Goal: Information Seeking & Learning: Learn about a topic

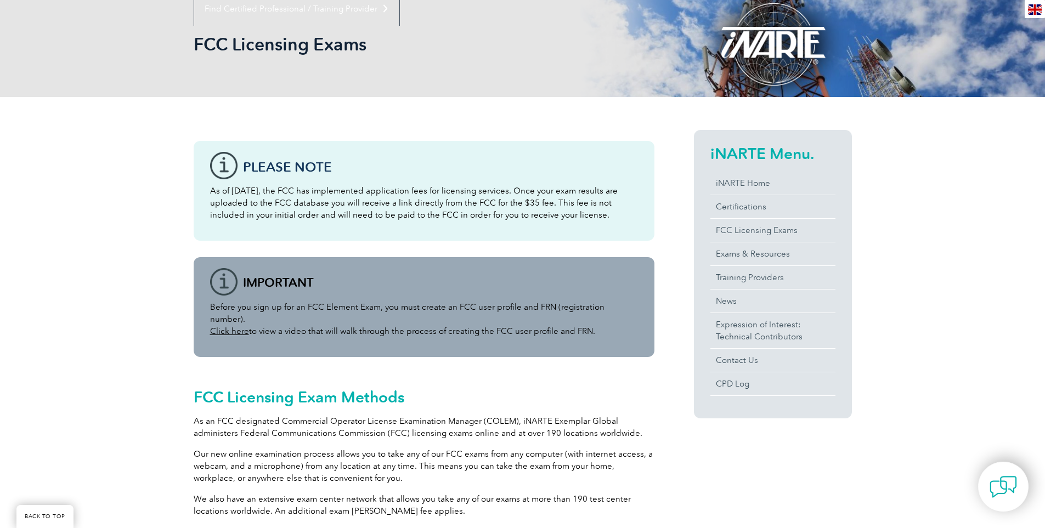
scroll to position [165, 0]
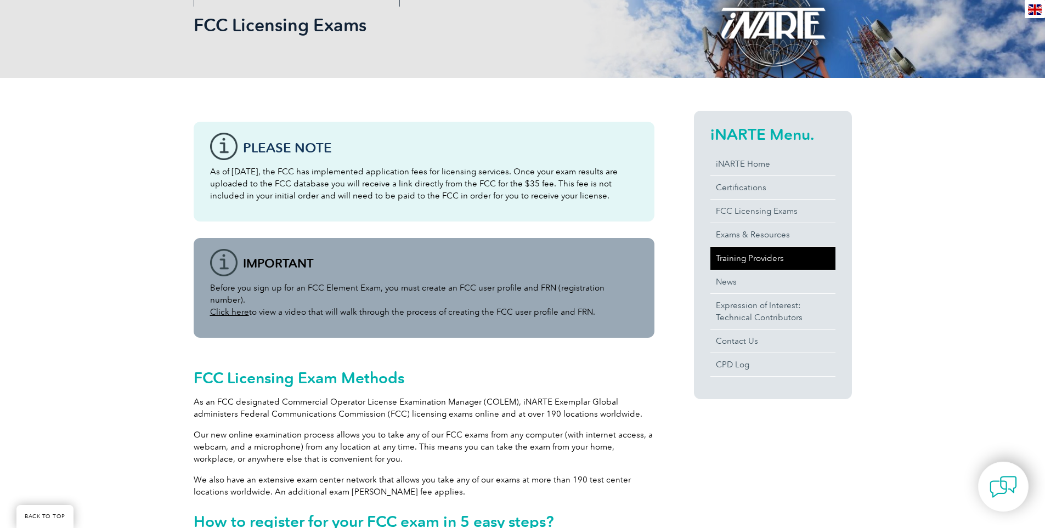
click at [735, 260] on link "Training Providers" at bounding box center [772, 258] width 125 height 23
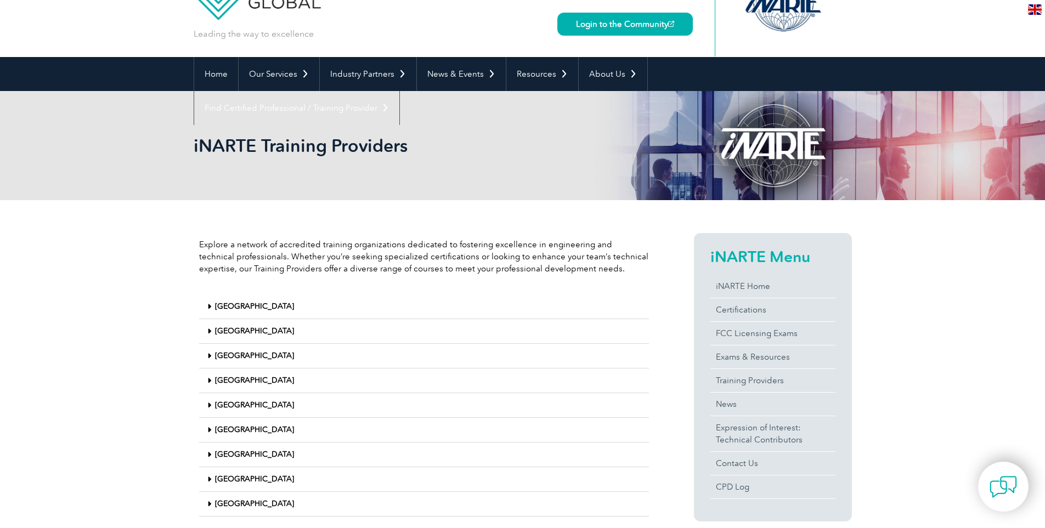
scroll to position [110, 0]
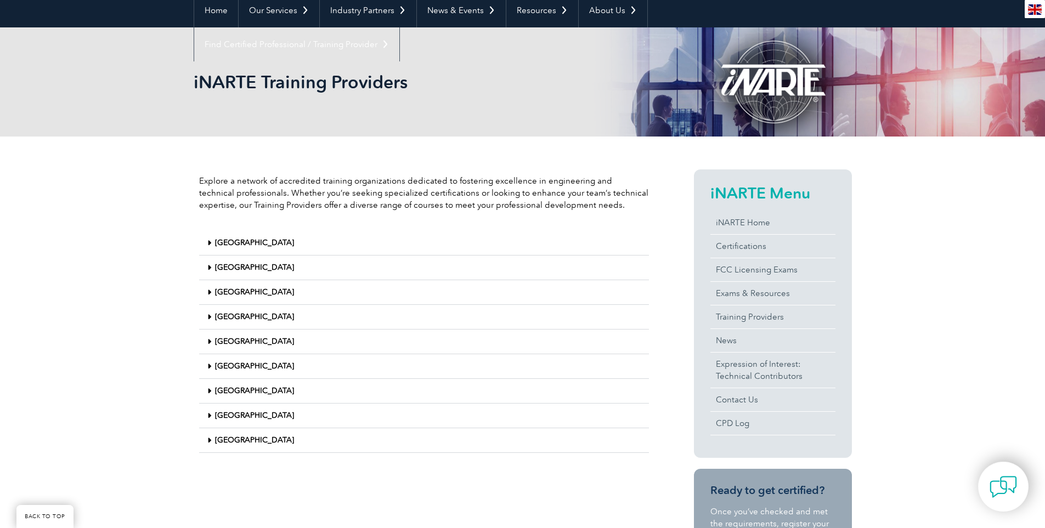
click at [237, 442] on link "United States" at bounding box center [254, 439] width 79 height 9
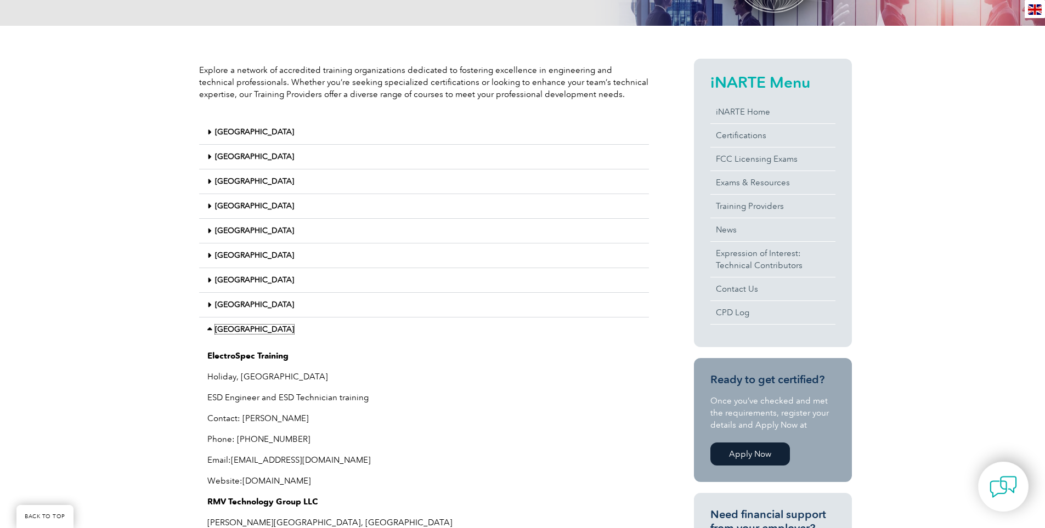
scroll to position [219, 0]
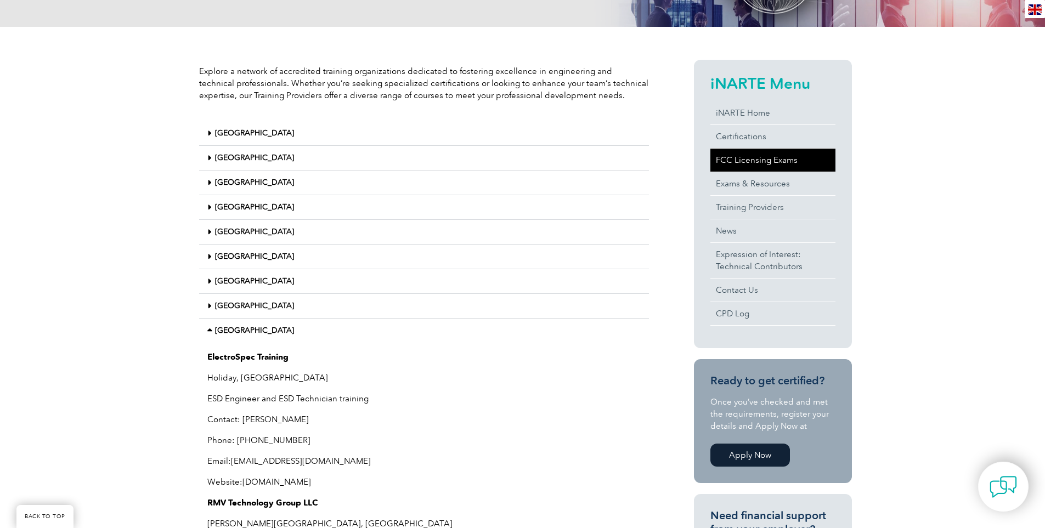
click at [743, 164] on link "FCC Licensing Exams" at bounding box center [772, 160] width 125 height 23
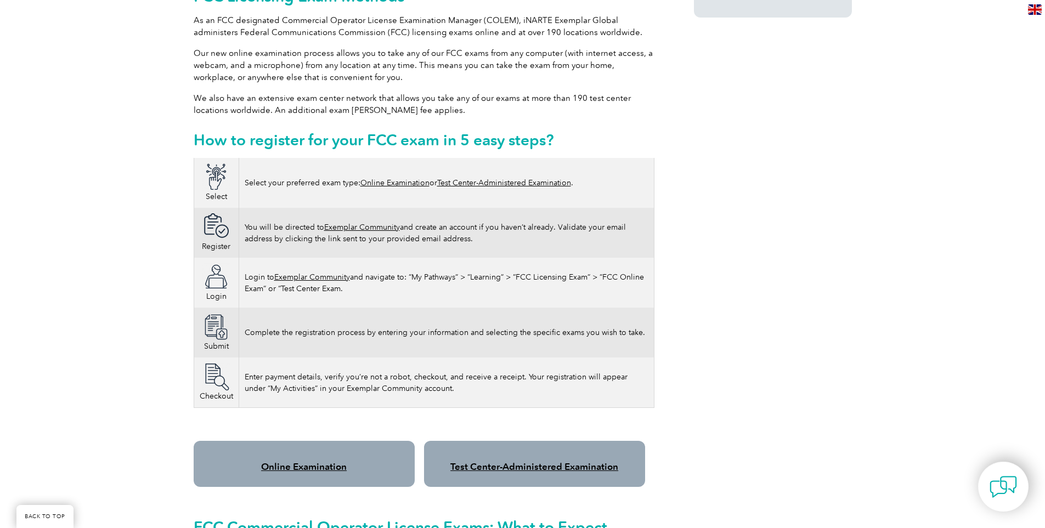
scroll to position [603, 0]
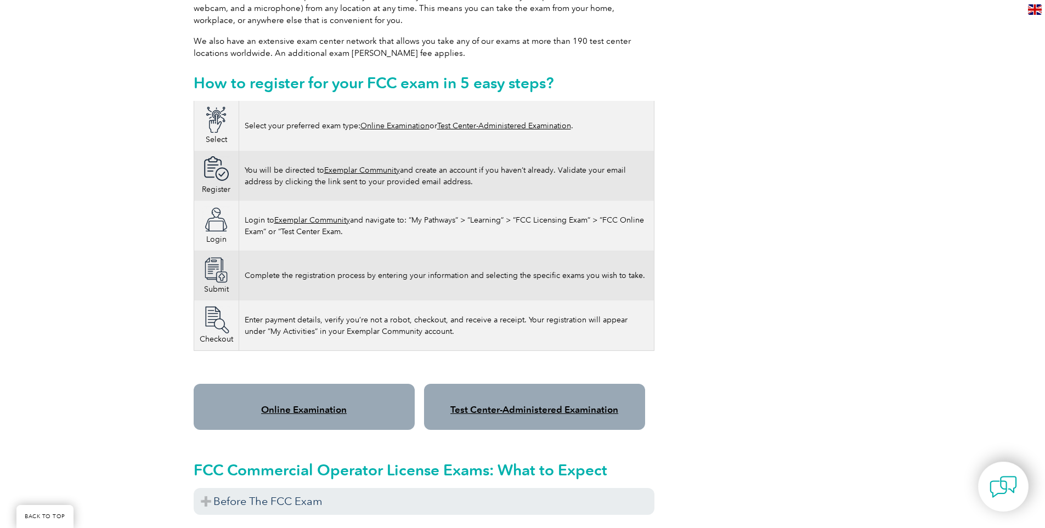
click at [535, 404] on link "Test Center-Administered Examination" at bounding box center [534, 409] width 168 height 11
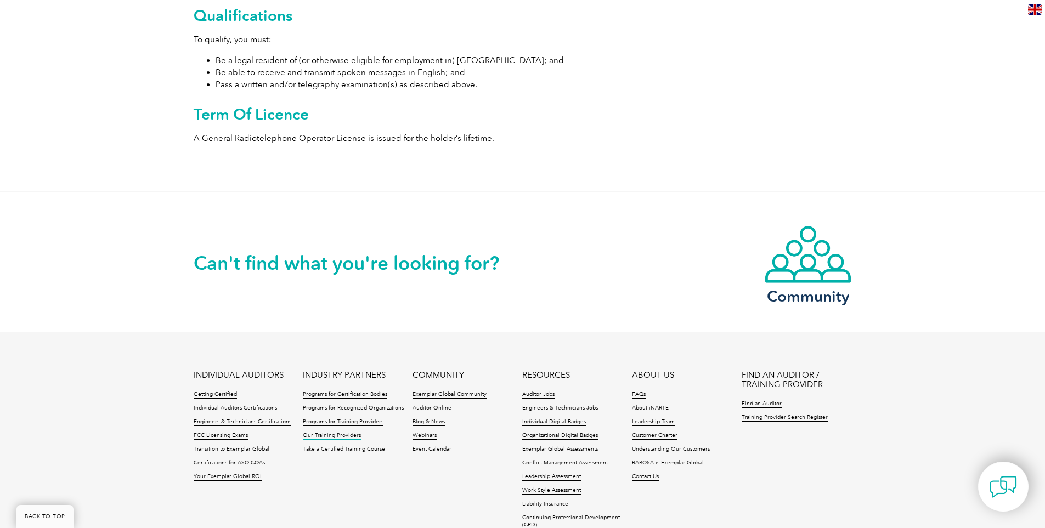
scroll to position [666, 0]
